Goal: Information Seeking & Learning: Learn about a topic

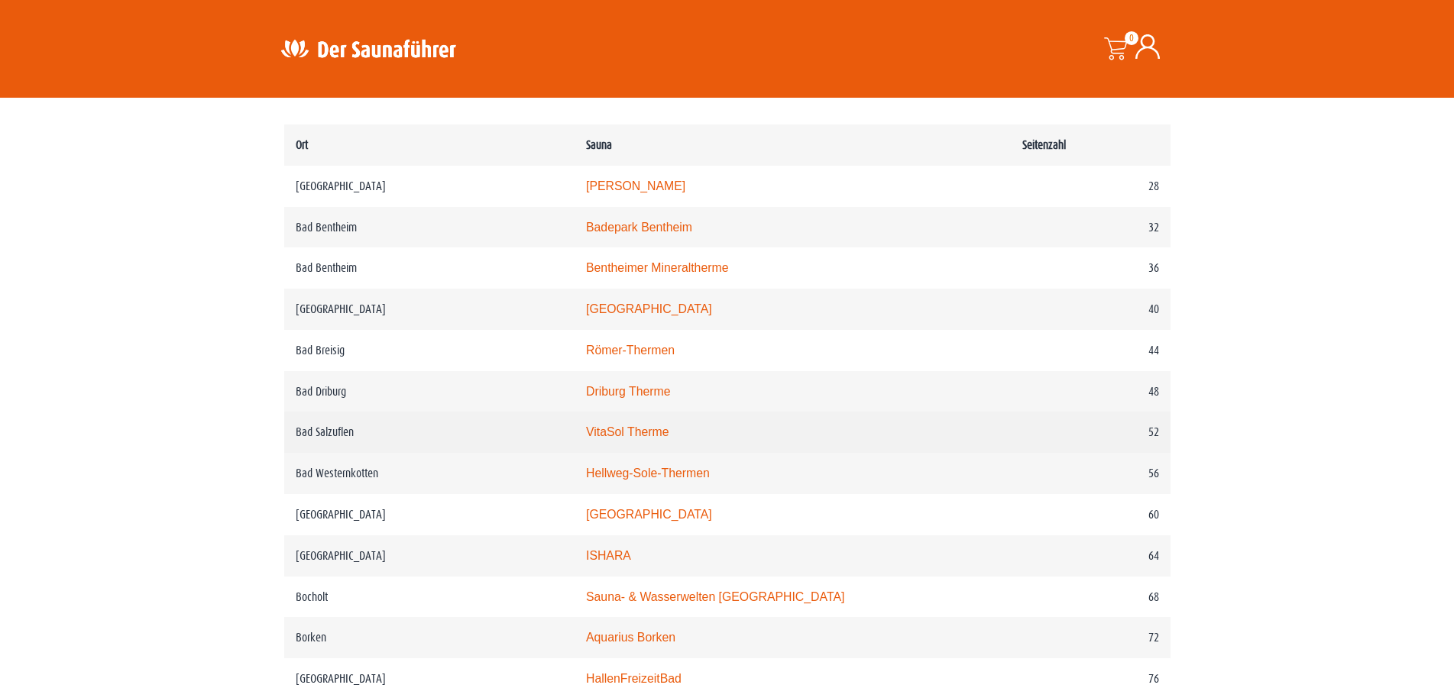
scroll to position [857, 0]
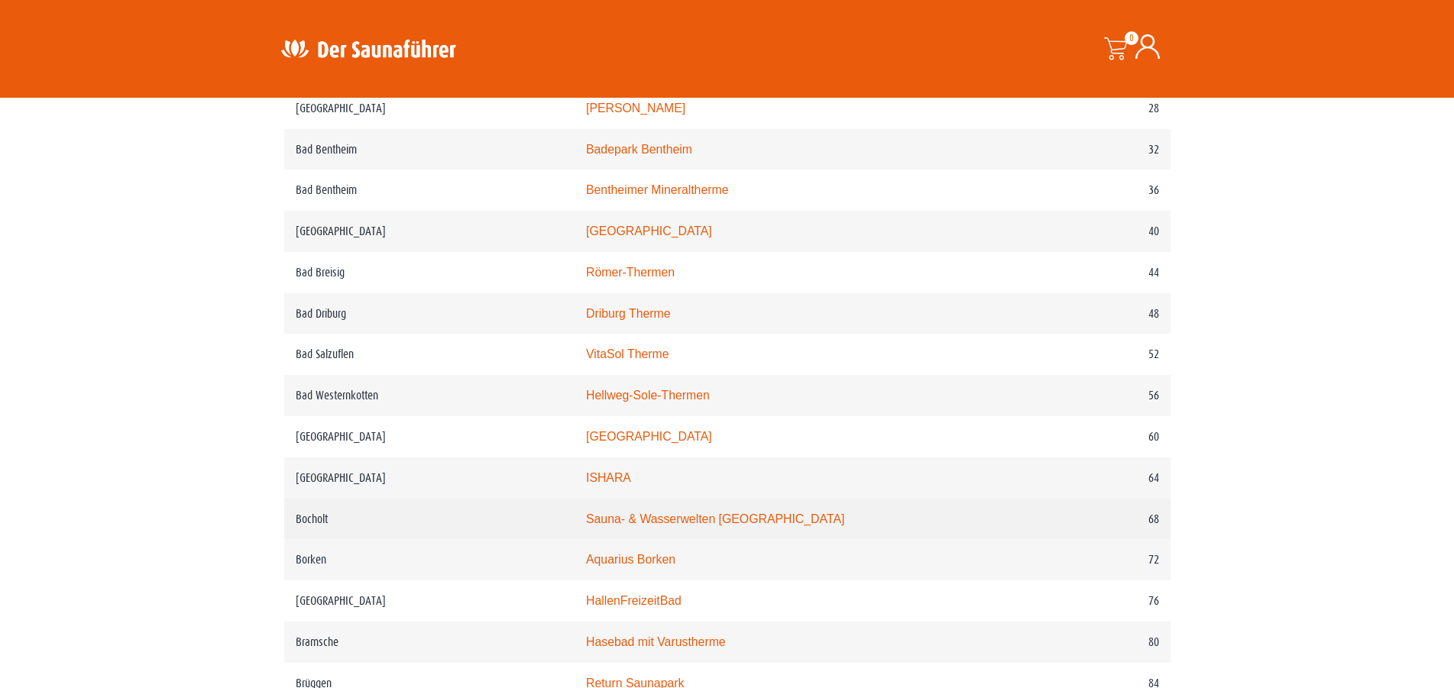
click at [686, 526] on link "Sauna- & Wasserwelten [GEOGRAPHIC_DATA]" at bounding box center [715, 519] width 258 height 13
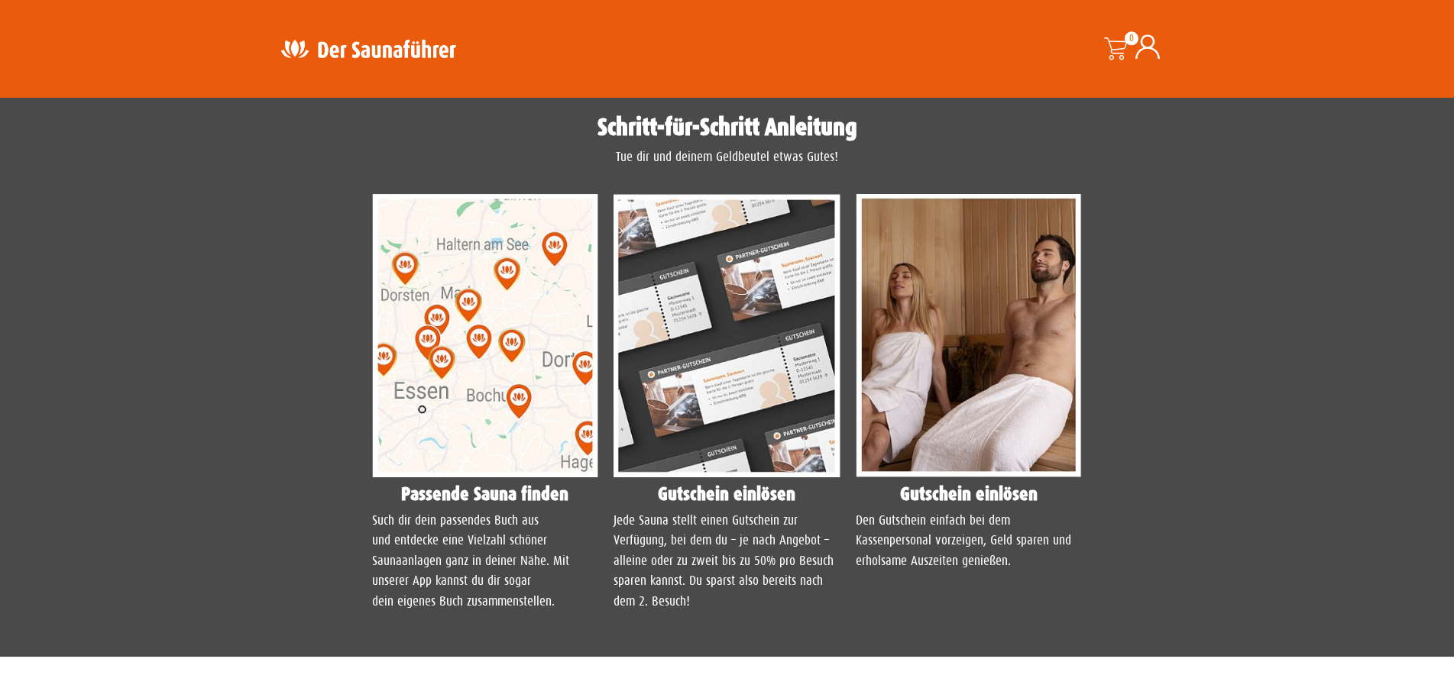
scroll to position [1211, 0]
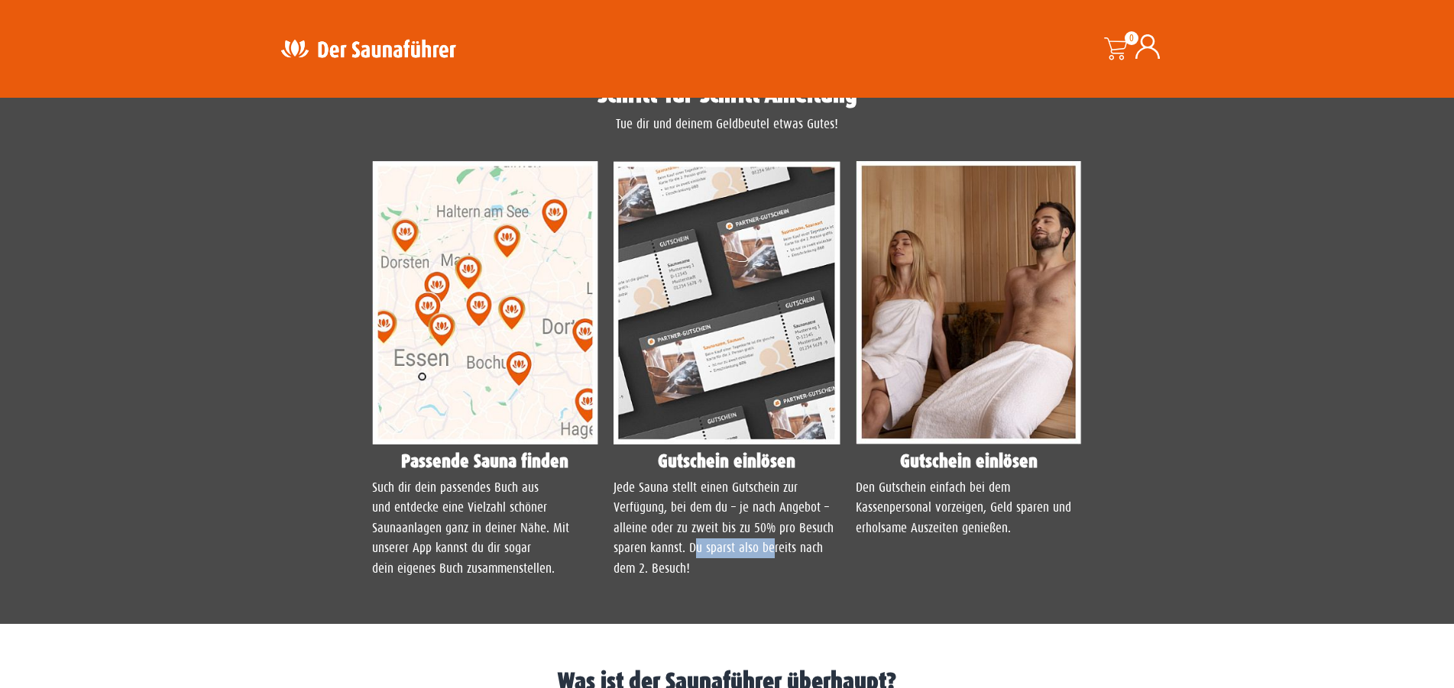
drag, startPoint x: 694, startPoint y: 551, endPoint x: 772, endPoint y: 550, distance: 77.9
click at [772, 550] on p "Jede Sauna stellt einen Gutschein zur Verfügung, bei dem du – je nach Angebot –…" at bounding box center [726, 528] width 227 height 101
click at [700, 580] on div "Jede Sauna stellt einen Gutschein zur Verfügung, bei dem du – je nach Angebot –…" at bounding box center [726, 534] width 227 height 112
drag, startPoint x: 698, startPoint y: 573, endPoint x: 654, endPoint y: 535, distance: 58.0
click at [654, 535] on p "Jede Sauna stellt einen Gutschein zur Verfügung, bei dem du – je nach Angebot –…" at bounding box center [726, 528] width 227 height 101
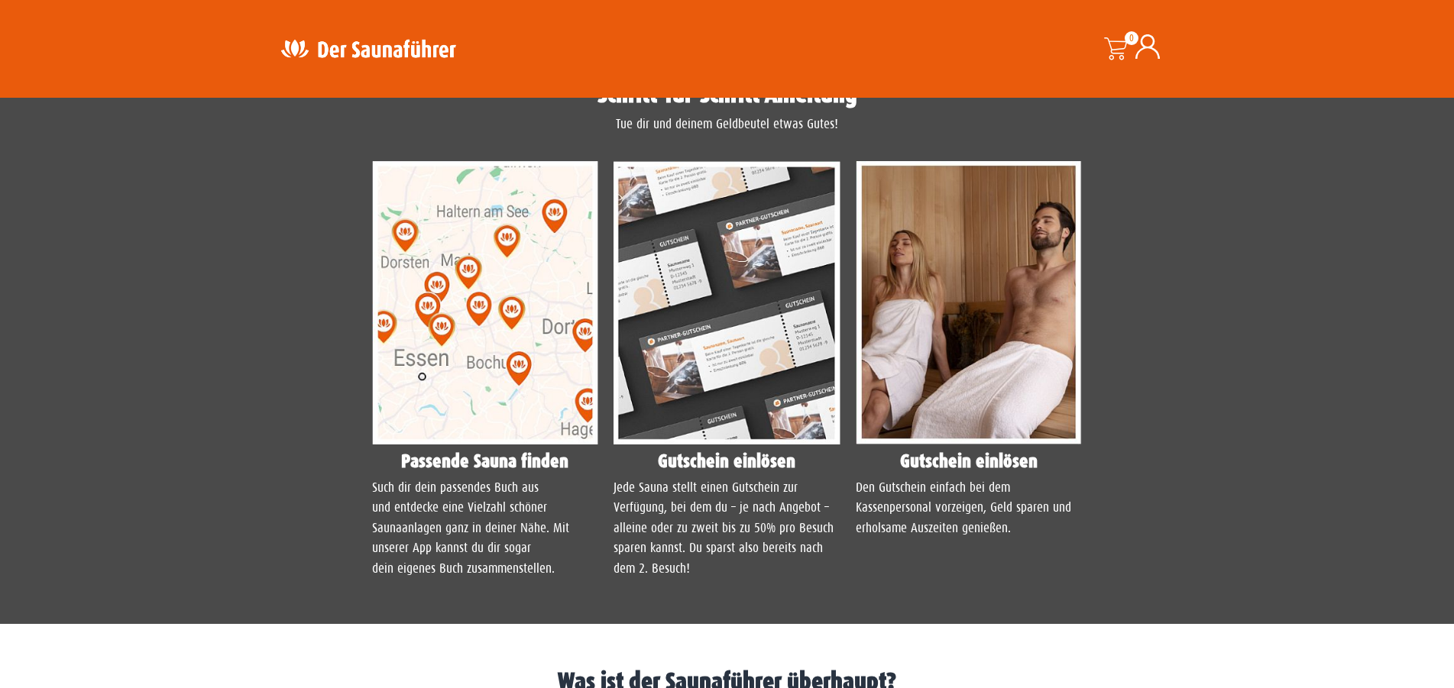
click at [654, 535] on p "Jede Sauna stellt einen Gutschein zur Verfügung, bei dem du – je nach Angebot –…" at bounding box center [726, 528] width 227 height 101
